Goal: Transaction & Acquisition: Purchase product/service

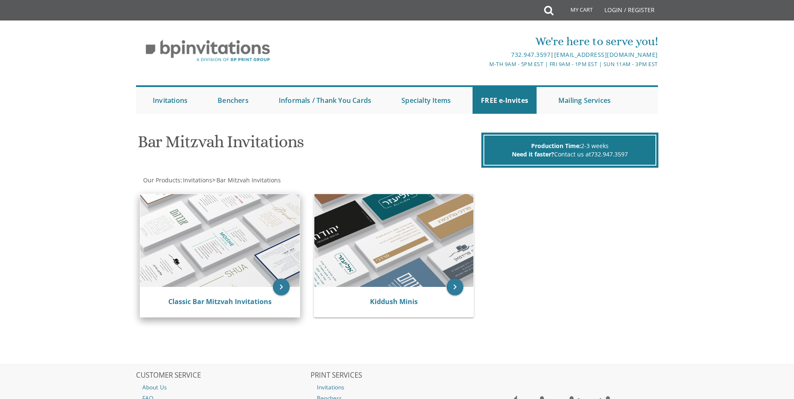
click at [187, 240] on img at bounding box center [220, 240] width 160 height 93
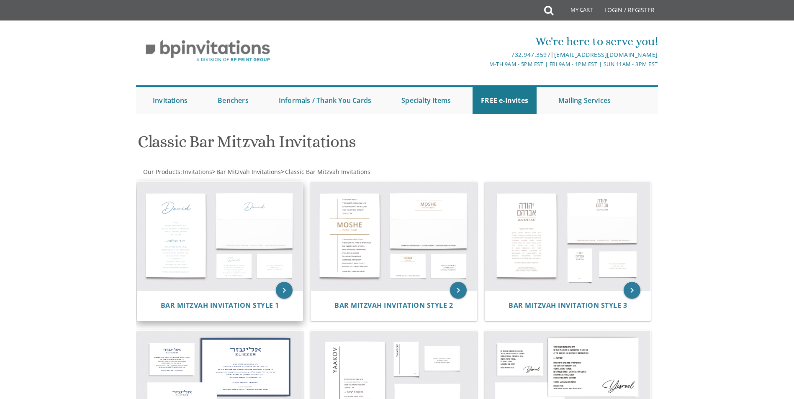
click at [225, 246] on img at bounding box center [220, 236] width 166 height 109
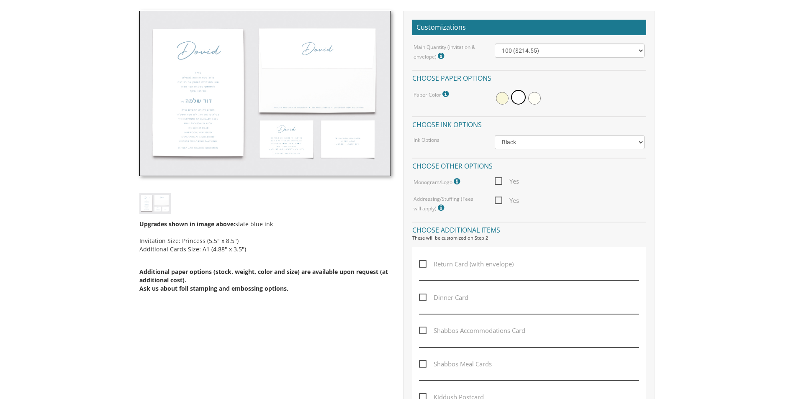
scroll to position [251, 0]
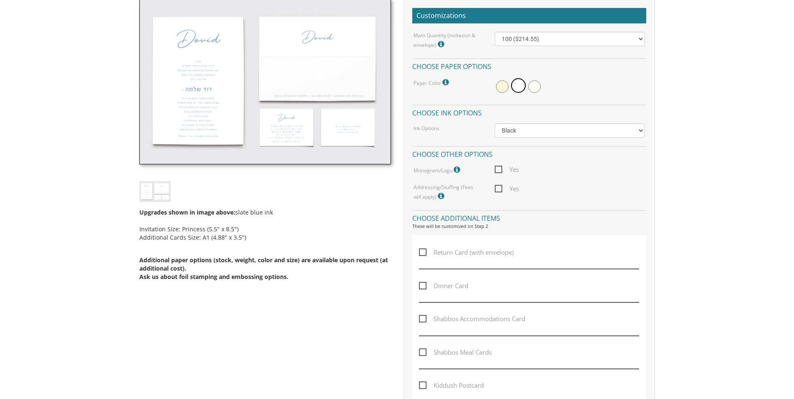
click at [427, 286] on span "Dinner Card" at bounding box center [443, 286] width 49 height 10
click at [425, 286] on input "Dinner Card" at bounding box center [421, 285] width 5 height 5
checkbox input "true"
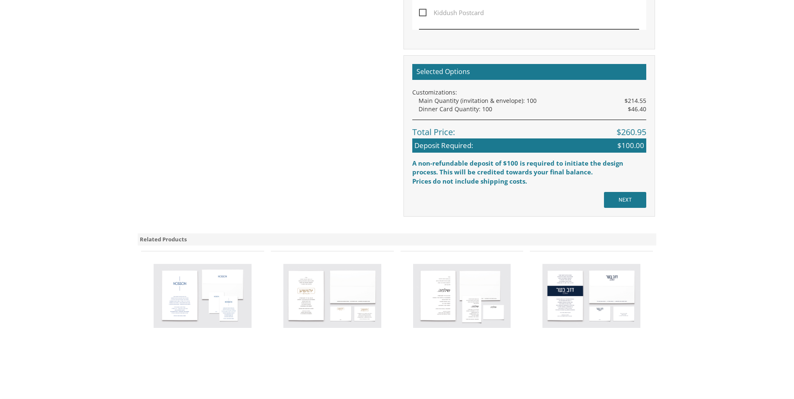
scroll to position [712, 0]
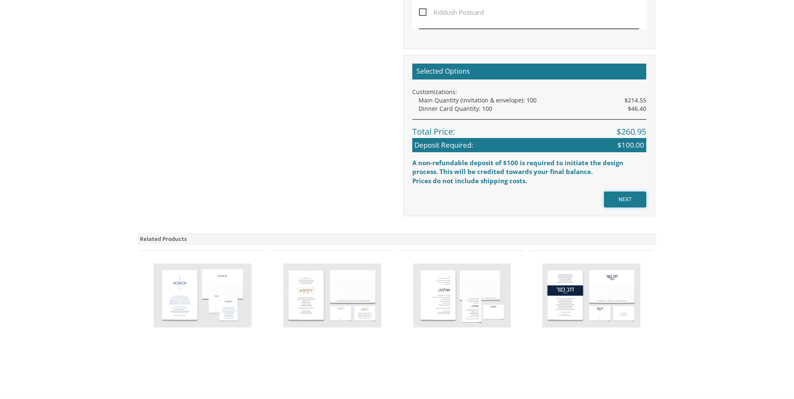
click at [620, 199] on input "NEXT" at bounding box center [625, 200] width 42 height 16
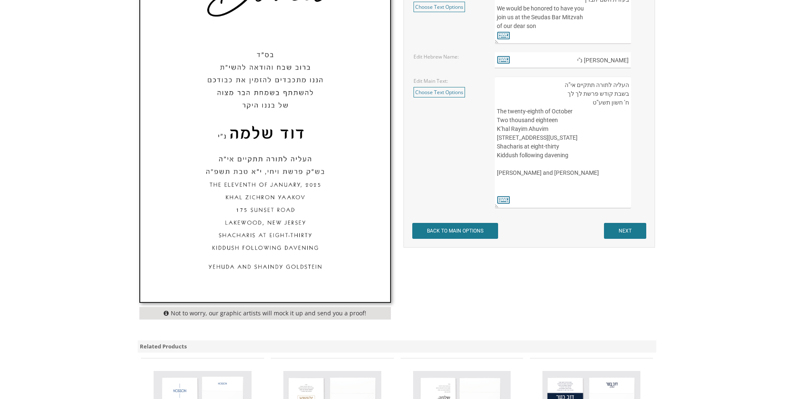
scroll to position [419, 0]
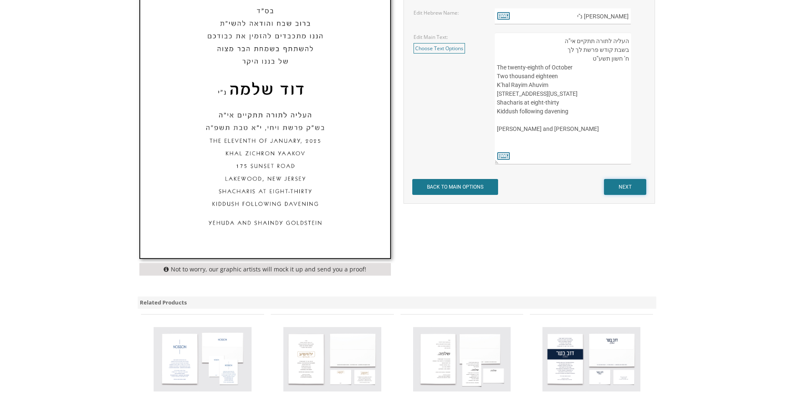
click at [621, 188] on input "NEXT" at bounding box center [625, 187] width 42 height 16
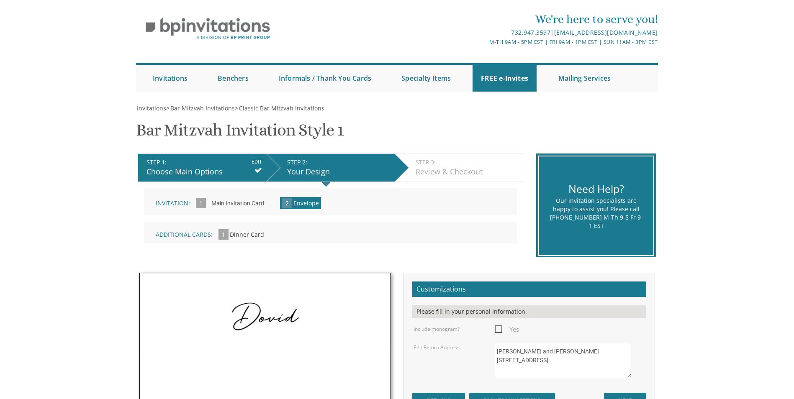
scroll to position [126, 0]
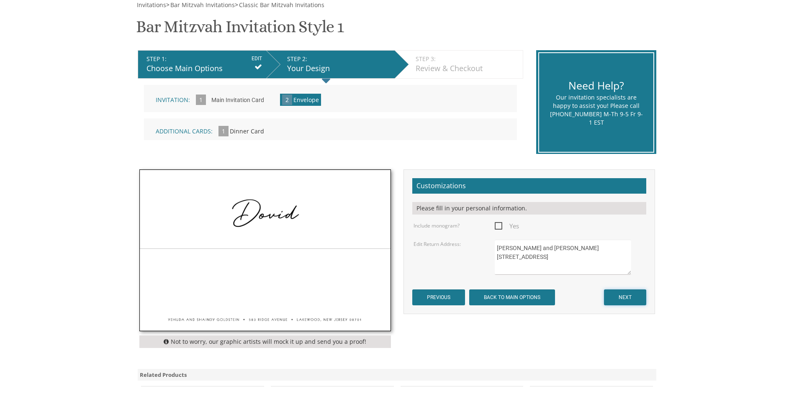
click at [615, 292] on input "NEXT" at bounding box center [625, 298] width 42 height 16
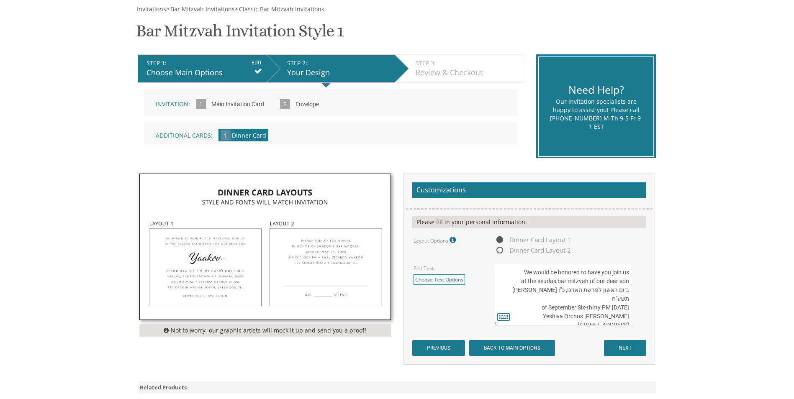
scroll to position [126, 0]
